Goal: Transaction & Acquisition: Purchase product/service

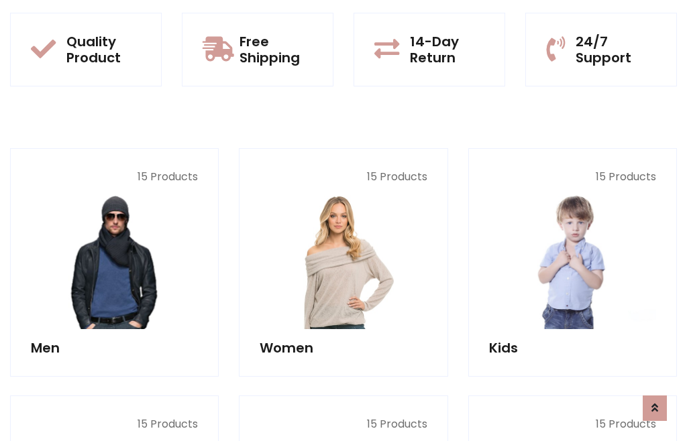
scroll to position [1093, 0]
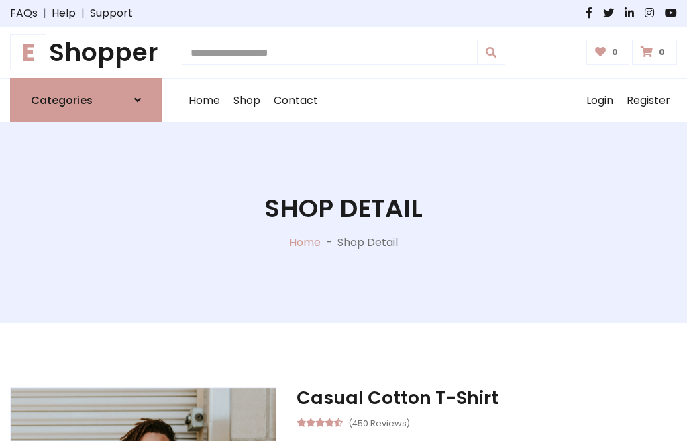
click at [86, 52] on h1 "E Shopper" at bounding box center [86, 53] width 152 height 30
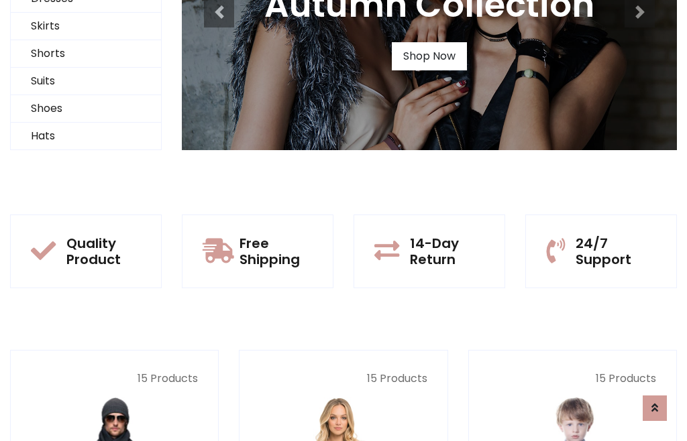
scroll to position [129, 0]
